Goal: Task Accomplishment & Management: Manage account settings

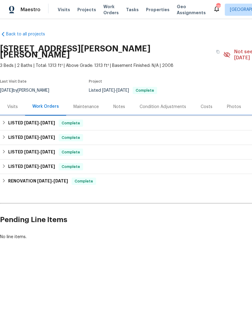
click at [7, 119] on div "LISTED 8/21/25 - 8/27/25 Complete" at bounding box center [171, 122] width 338 height 7
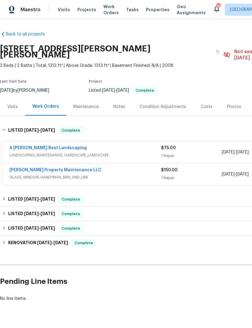
click at [29, 168] on link "Glen Property Maintenance LLC" at bounding box center [55, 170] width 92 height 4
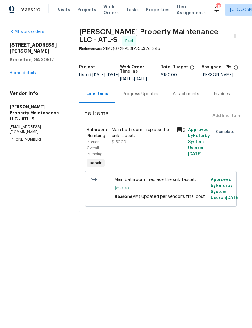
click at [131, 97] on div "Progress Updates" at bounding box center [141, 94] width 36 height 6
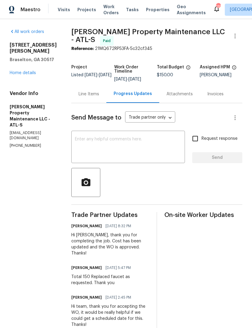
click at [104, 138] on textarea at bounding box center [128, 147] width 106 height 21
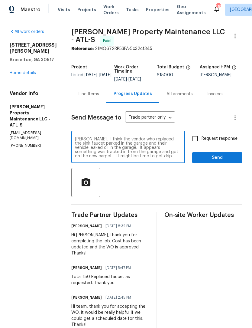
scroll to position [4, 0]
type textarea "Danny, I think the vendor who replaced the sink faucet parked in the garage and…"
click at [222, 155] on span "Send" at bounding box center [217, 158] width 41 height 8
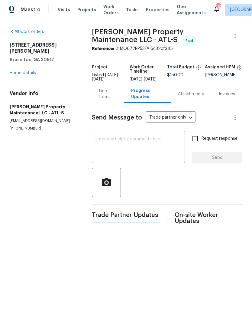
scroll to position [0, 0]
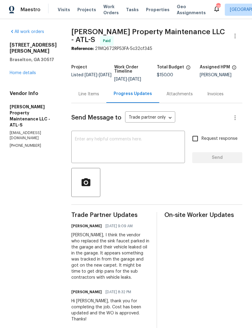
click at [34, 73] on link "Home details" at bounding box center [23, 73] width 26 height 4
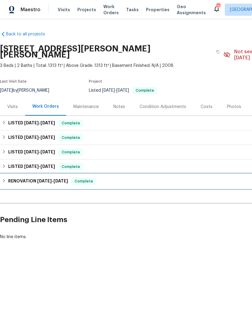
click at [8, 177] on h6 "RENOVATION 6/9/25 - 6/21/25" at bounding box center [38, 180] width 60 height 7
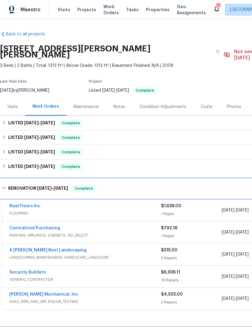
click at [9, 185] on h6 "RENOVATION 6/9/25 - 6/21/25" at bounding box center [38, 188] width 60 height 7
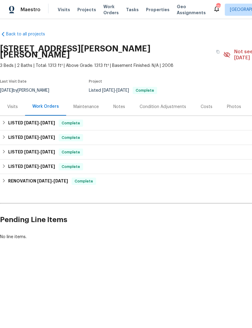
click at [118, 104] on div "Notes" at bounding box center [119, 107] width 12 height 6
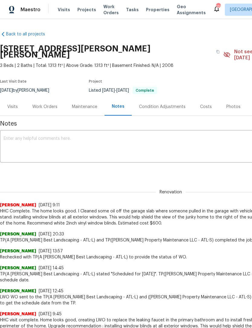
click at [48, 136] on textarea at bounding box center [171, 146] width 334 height 21
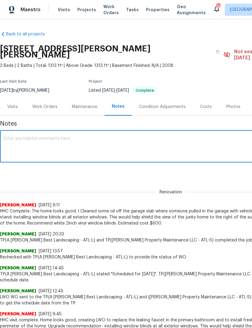
click at [43, 136] on textarea at bounding box center [171, 146] width 334 height 21
paste textarea "We removed the window blinds at point of renovation and did not replace based o…"
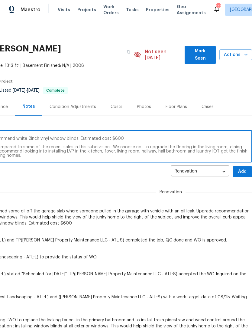
scroll to position [0, 89]
type textarea "We removed the window blinds at point of renovation and did not replace based o…"
click at [243, 168] on span "Add" at bounding box center [243, 172] width 10 height 8
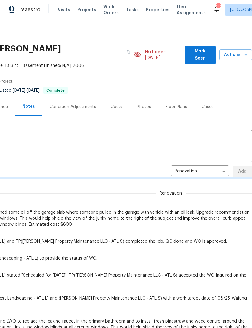
scroll to position [0, 0]
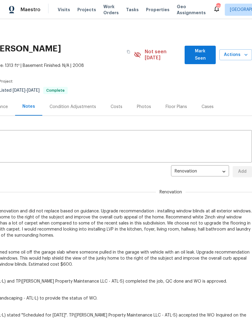
click at [205, 54] on span "Mark Seen" at bounding box center [200, 54] width 21 height 15
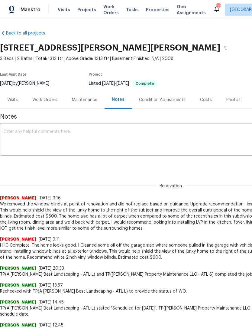
scroll to position [1, 0]
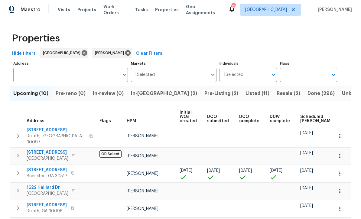
click at [245, 94] on span "Listed (11)" at bounding box center [257, 93] width 24 height 8
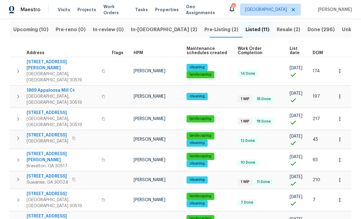
scroll to position [63, 0]
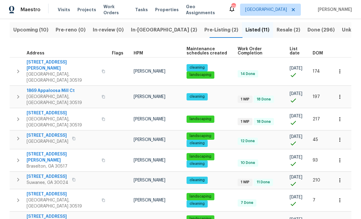
click at [252, 52] on span "DOM" at bounding box center [318, 53] width 10 height 4
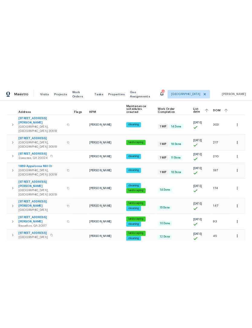
scroll to position [86, 0]
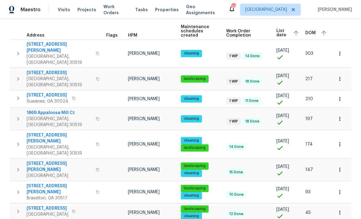
click at [48, 70] on span "3519 Cast Palm Dr" at bounding box center [60, 73] width 66 height 6
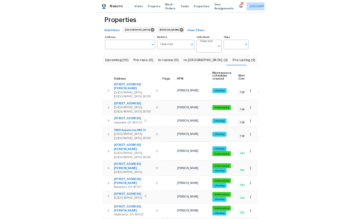
scroll to position [0, 0]
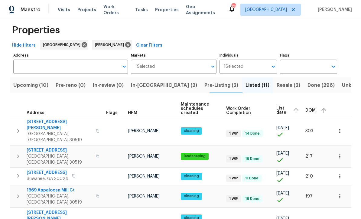
click at [47, 147] on span "3519 Cast Palm Dr" at bounding box center [60, 150] width 66 height 6
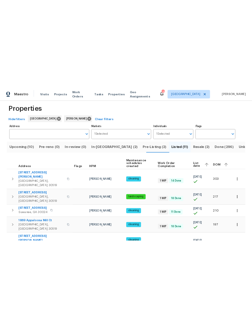
scroll to position [0, 0]
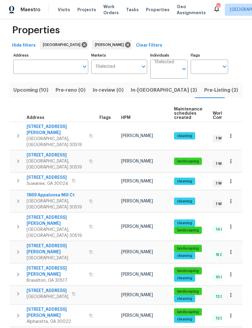
click at [231, 159] on icon "button" at bounding box center [230, 161] width 1 height 4
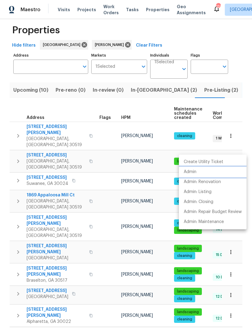
click at [197, 173] on li "Admin" at bounding box center [213, 172] width 68 height 10
click at [54, 147] on div at bounding box center [126, 164] width 252 height 328
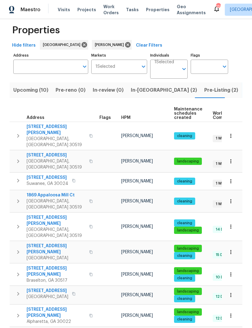
click at [57, 152] on span "3519 Cast Palm Dr" at bounding box center [56, 155] width 59 height 6
click at [57, 127] on span "3279 Wild Basil Ln" at bounding box center [56, 130] width 59 height 12
click at [58, 174] on span "[STREET_ADDRESS]" at bounding box center [48, 177] width 42 height 6
copy td "3279 Wild Basil Ln Buford, GA 30519"
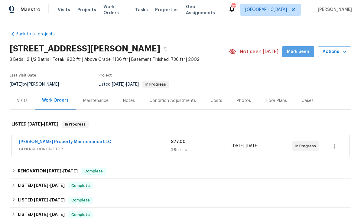
click at [305, 50] on span "Mark Seen" at bounding box center [298, 52] width 22 height 8
click at [66, 143] on link "Glen Property Maintenance LLC" at bounding box center [65, 142] width 92 height 4
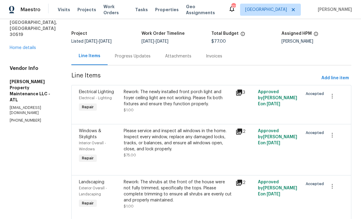
scroll to position [31, 0]
click at [138, 56] on div "Progress Updates" at bounding box center [133, 57] width 36 height 6
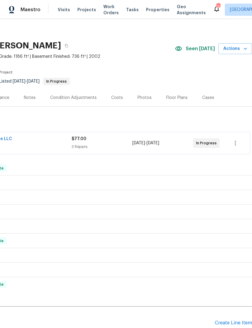
scroll to position [3, 89]
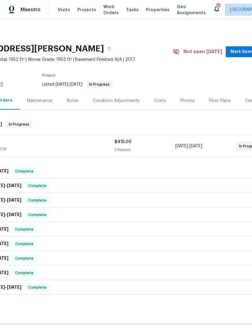
scroll to position [2, 56]
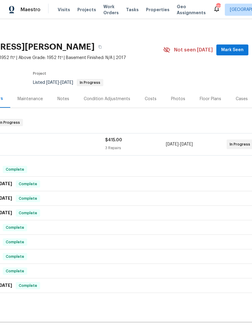
click at [235, 52] on span "Mark Seen" at bounding box center [232, 50] width 22 height 8
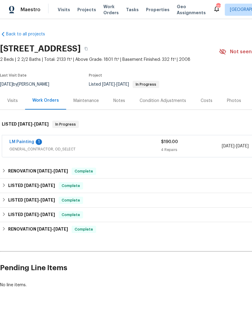
click at [28, 143] on link "LM Painting" at bounding box center [21, 142] width 25 height 4
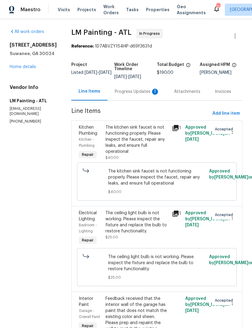
click at [138, 95] on div "Progress Updates 1" at bounding box center [137, 92] width 45 height 6
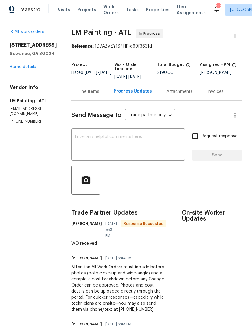
click at [99, 95] on div "Line Items" at bounding box center [89, 92] width 21 height 6
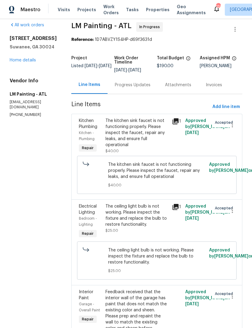
scroll to position [6, 0]
click at [149, 141] on div "The kitchen sink faucet is not functioning properly. Please inspect the faucet,…" at bounding box center [136, 133] width 63 height 30
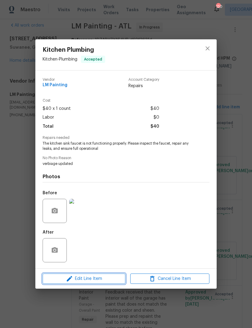
click at [105, 276] on span "Edit Line Item" at bounding box center [83, 279] width 79 height 8
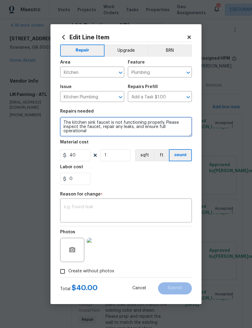
click at [162, 123] on textarea "The kitchen sink faucet is not functioning properly. Please inspect the faucet,…" at bounding box center [126, 126] width 132 height 19
click at [145, 129] on textarea "The kitchen sink faucet is loose and needs to be tightened. Please inspect the …" at bounding box center [126, 126] width 132 height 19
click at [146, 127] on textarea "The kitchen sink faucet is loose and needs to be tightened. Please inspect the …" at bounding box center [126, 126] width 132 height 19
click at [120, 135] on textarea "The kitchen sink faucet is loose and needs to be tightened. Please inspect the …" at bounding box center [126, 126] width 132 height 19
type textarea "The kitchen sink faucet is loose and needs to be tightened. Please inspect the …"
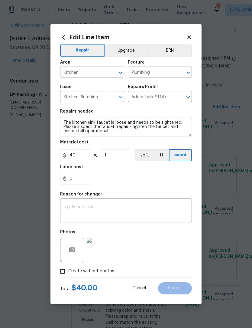
click at [112, 207] on textarea at bounding box center [126, 211] width 125 height 13
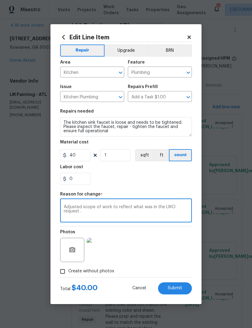
type textarea "Adjusted scope of work to reflect what was in the LWO request ."
click at [176, 289] on span "Submit" at bounding box center [175, 288] width 15 height 5
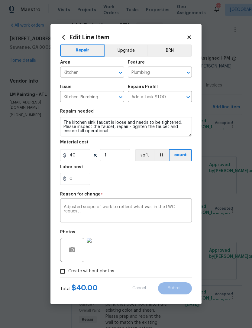
type textarea "The kitchen sink faucet is not functioning properly. Please inspect the faucet,…"
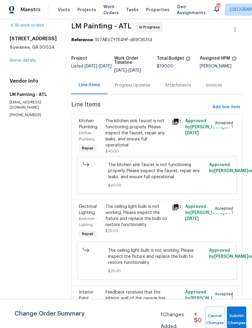
click at [159, 226] on div "The ceiling light bulb is not working. Please inspect the fixture and replace t…" at bounding box center [136, 215] width 63 height 24
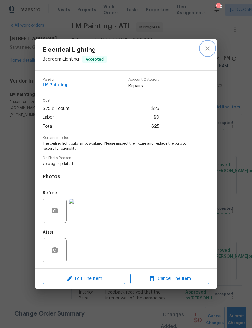
click at [207, 46] on icon "close" at bounding box center [207, 48] width 7 height 7
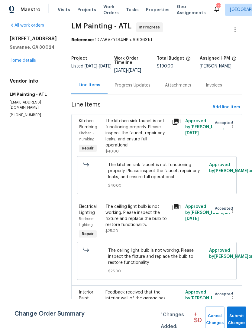
click at [150, 135] on div "The kitchen sink faucet is not functioning properly. Please inspect the faucet,…" at bounding box center [136, 133] width 63 height 30
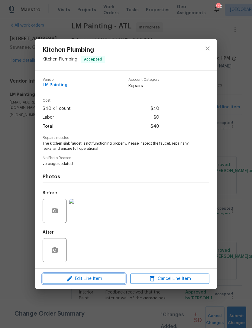
click at [96, 279] on span "Edit Line Item" at bounding box center [83, 279] width 79 height 8
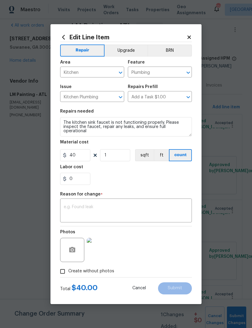
click at [190, 35] on icon at bounding box center [188, 36] width 3 height 3
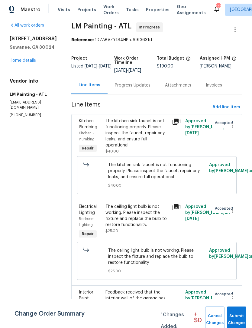
click at [148, 225] on div "The ceiling light bulb is not working. Please inspect the fixture and replace t…" at bounding box center [136, 215] width 63 height 24
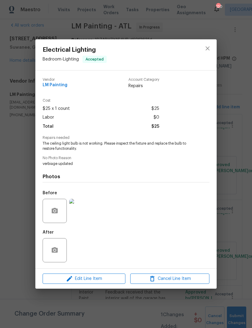
click at [100, 278] on span "Edit Line Item" at bounding box center [83, 279] width 79 height 8
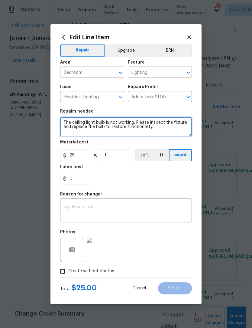
click at [172, 130] on textarea "The ceiling light bulb is not working. Please inspect the fixture and replace t…" at bounding box center [126, 126] width 132 height 19
type textarea "T"
type textarea "Replace all three light bulbs at the ceiling fan light in the front bedroom. Th…"
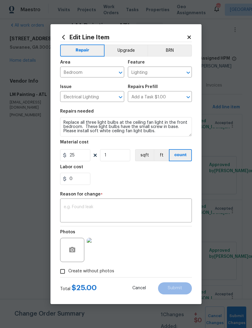
click at [100, 208] on textarea at bounding box center [126, 211] width 125 height 13
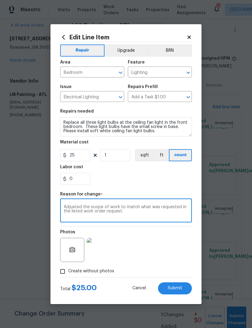
click at [128, 213] on textarea "Adjusted the scope of work to match what was requested in the listed work order…" at bounding box center [126, 211] width 125 height 13
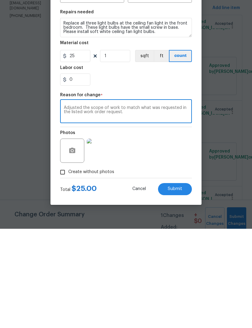
click at [127, 205] on textarea "Adjusted the scope of work to match what was requested in the listed work order…" at bounding box center [126, 211] width 125 height 13
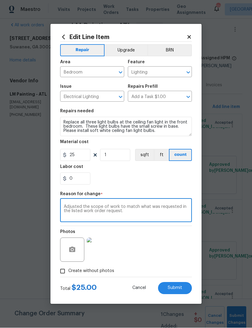
type textarea "Adjusted the scope of work to match what was requested in the listed work order…"
click at [181, 289] on span "Submit" at bounding box center [175, 288] width 15 height 5
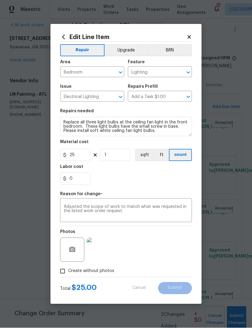
type textarea "The ceiling light bulb is not working. Please inspect the fixture and replace t…"
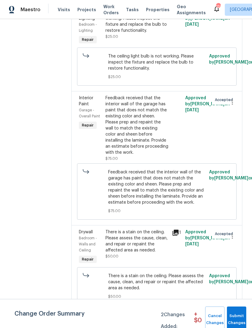
scroll to position [210, 0]
click at [151, 239] on div "There is a stain on the ceiling. Please assess the cause, clean, and repair or …" at bounding box center [136, 241] width 63 height 24
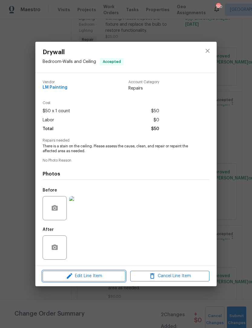
click at [96, 277] on span "Edit Line Item" at bounding box center [83, 276] width 79 height 8
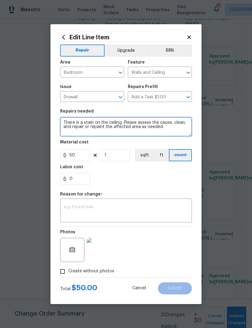
click at [118, 124] on textarea "There is a stain on the ceiling. Please assess the cause, clean, and repair or …" at bounding box center [126, 126] width 132 height 19
click at [123, 133] on textarea "There is a stain on the ceiling in the 2nd floor front bedroom. Please assess t…" at bounding box center [126, 126] width 132 height 19
click at [108, 129] on textarea "There is a stain on the ceiling in the 2nd floor front bedroom. Please assess t…" at bounding box center [126, 126] width 132 height 19
click at [181, 128] on textarea "There is a stain on the ceiling in the 2nd floor front bedroom. Please assess t…" at bounding box center [126, 126] width 132 height 19
click at [139, 131] on textarea "There is a stain on the ceiling in the 2nd floor front bedroom. Please assess t…" at bounding box center [126, 126] width 132 height 19
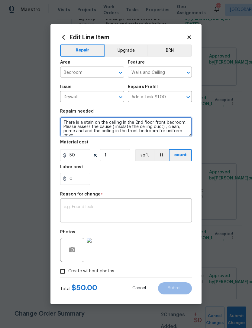
scroll to position [2, 0]
type textarea "There is a stain on the ceiling in the 2nd floor front bedroom. Please assess t…"
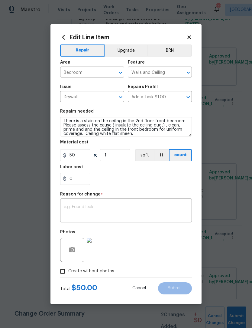
click at [97, 208] on textarea at bounding box center [126, 211] width 125 height 13
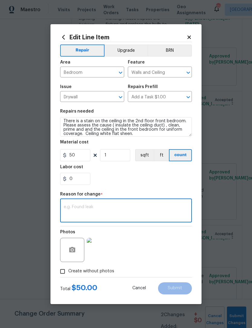
click at [93, 204] on div "x ​" at bounding box center [126, 211] width 132 height 22
click at [83, 210] on textarea at bounding box center [126, 211] width 125 height 13
paste textarea "Adjusted the scope of work to match what was requested in the listed work order…"
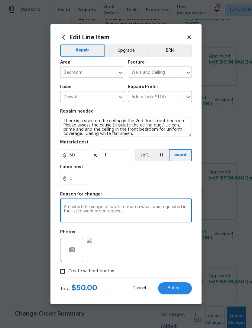
type textarea "Adjusted the scope of work to match what was requested in the listed work order…"
click at [177, 291] on button "Submit" at bounding box center [175, 288] width 34 height 12
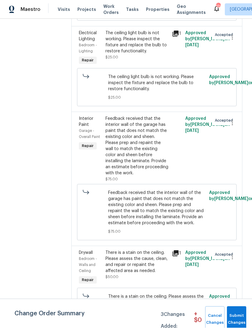
scroll to position [179, 0]
click at [151, 131] on div "Feedback received that the interior wall of the garage has paint that does not …" at bounding box center [136, 146] width 63 height 60
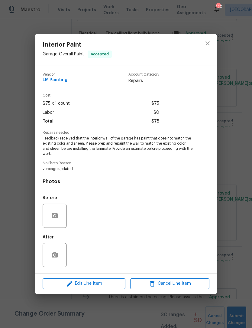
click at [44, 140] on span "Feedback received that the interior wall of the garage has paint that does not …" at bounding box center [118, 146] width 150 height 20
click at [87, 282] on span "Edit Line Item" at bounding box center [83, 284] width 79 height 8
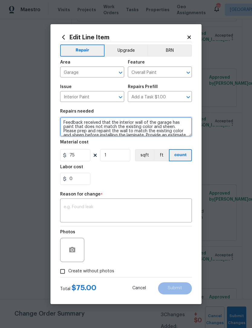
click at [65, 121] on textarea "Feedback received that the interior wall of the garage has paint that does not …" at bounding box center [126, 126] width 132 height 19
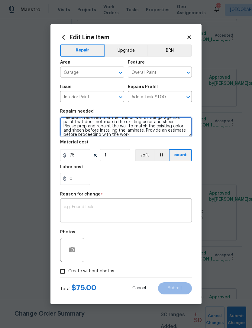
scroll to position [7, 0]
click at [184, 125] on textarea "Feedback received that the interior wall of the garage has paint that does not …" at bounding box center [126, 126] width 132 height 19
click at [167, 130] on textarea "Feedback received that the interior wall of the garage has paint that does not …" at bounding box center [126, 126] width 132 height 19
type textarea "Feedback received that the interior wall of the garage has paint that does not …"
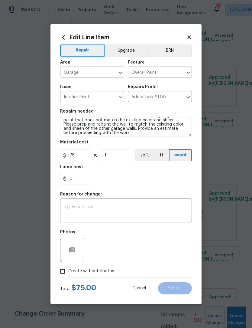
click at [100, 208] on textarea at bounding box center [126, 211] width 125 height 13
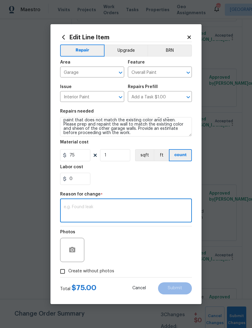
click at [87, 207] on textarea at bounding box center [126, 211] width 125 height 13
paste textarea "Adjusted the scope of work to match what was requested in the listed work order…"
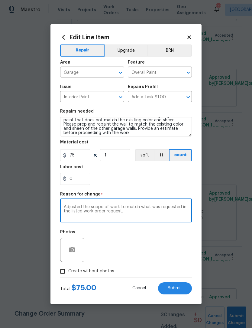
type textarea "Adjusted the scope of work to match what was requested in the listed work order…"
click at [71, 247] on icon "button" at bounding box center [72, 249] width 7 height 7
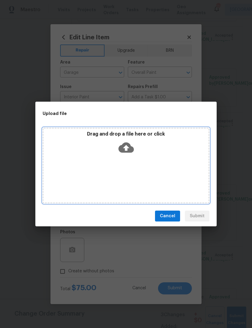
click at [128, 146] on icon at bounding box center [125, 147] width 15 height 10
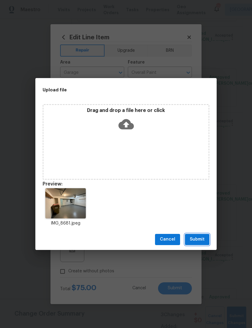
click at [202, 237] on span "Submit" at bounding box center [197, 239] width 15 height 8
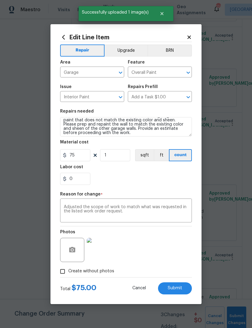
click at [180, 290] on span "Submit" at bounding box center [175, 288] width 15 height 5
type textarea "Feedback received that the interior wall of the garage has paint that does not …"
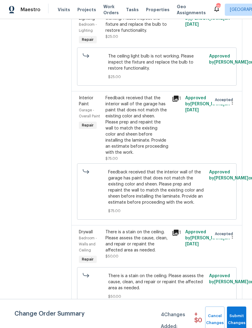
scroll to position [210, 0]
click at [240, 317] on span "Submit Changes" at bounding box center [236, 319] width 13 height 14
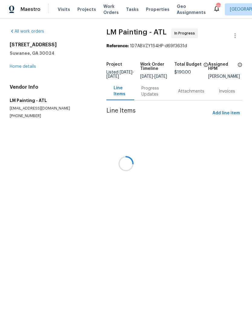
scroll to position [0, 0]
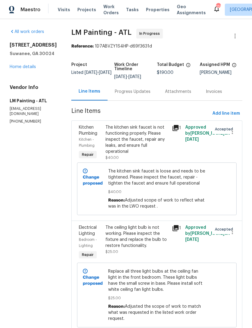
click at [30, 65] on link "Home details" at bounding box center [23, 67] width 26 height 4
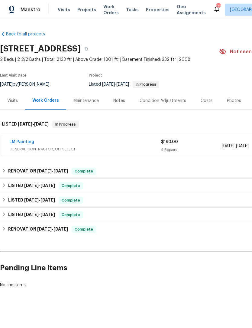
click at [122, 99] on div "Notes" at bounding box center [119, 101] width 12 height 6
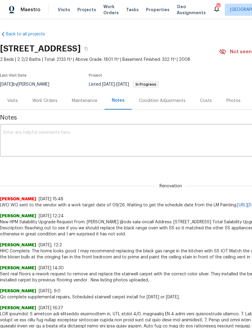
click at [88, 132] on textarea at bounding box center [171, 140] width 334 height 21
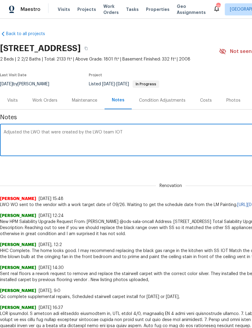
click at [133, 133] on textarea "Adjusted the LWO that were created by the LWO team IOT" at bounding box center [171, 140] width 334 height 21
paste textarea "Adjusted the scope of work to match what was requested in the listed work order…"
click at [117, 132] on textarea "Adjusted the LWO that were created by the LWO team IOT Adjusted the scope of wo…" at bounding box center [171, 140] width 334 height 21
click at [35, 131] on textarea "I Adjusted the scope of work to match what was requested in the listed work ord…" at bounding box center [171, 140] width 334 height 21
click at [72, 133] on textarea "I Adjusted the LEO scope of work to match what was requested in the listed work…" at bounding box center [171, 140] width 334 height 21
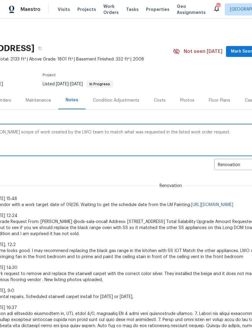
scroll to position [0, 46]
click at [218, 133] on textarea "I Adjusted the LEO scope of work created by the LWO team to match what was requ…" at bounding box center [125, 140] width 334 height 21
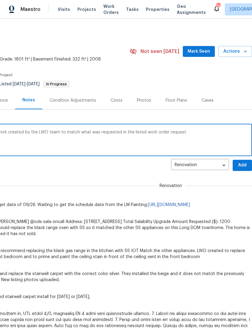
scroll to position [0, 89]
type textarea "I Adjusted the LEO scope of work created by the LWO team to match what was requ…"
click at [244, 165] on span "Add" at bounding box center [243, 166] width 10 height 8
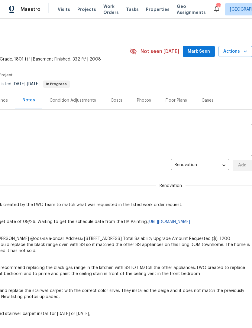
click at [209, 51] on span "Mark Seen" at bounding box center [199, 52] width 22 height 8
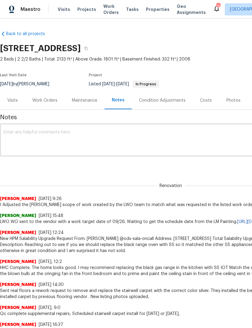
scroll to position [0, 0]
click at [219, 0] on div "Maestro Visits Projects Work Orders Tasks Properties Geo Assignments 120 Atlant…" at bounding box center [126, 9] width 252 height 19
